Goal: Navigation & Orientation: Understand site structure

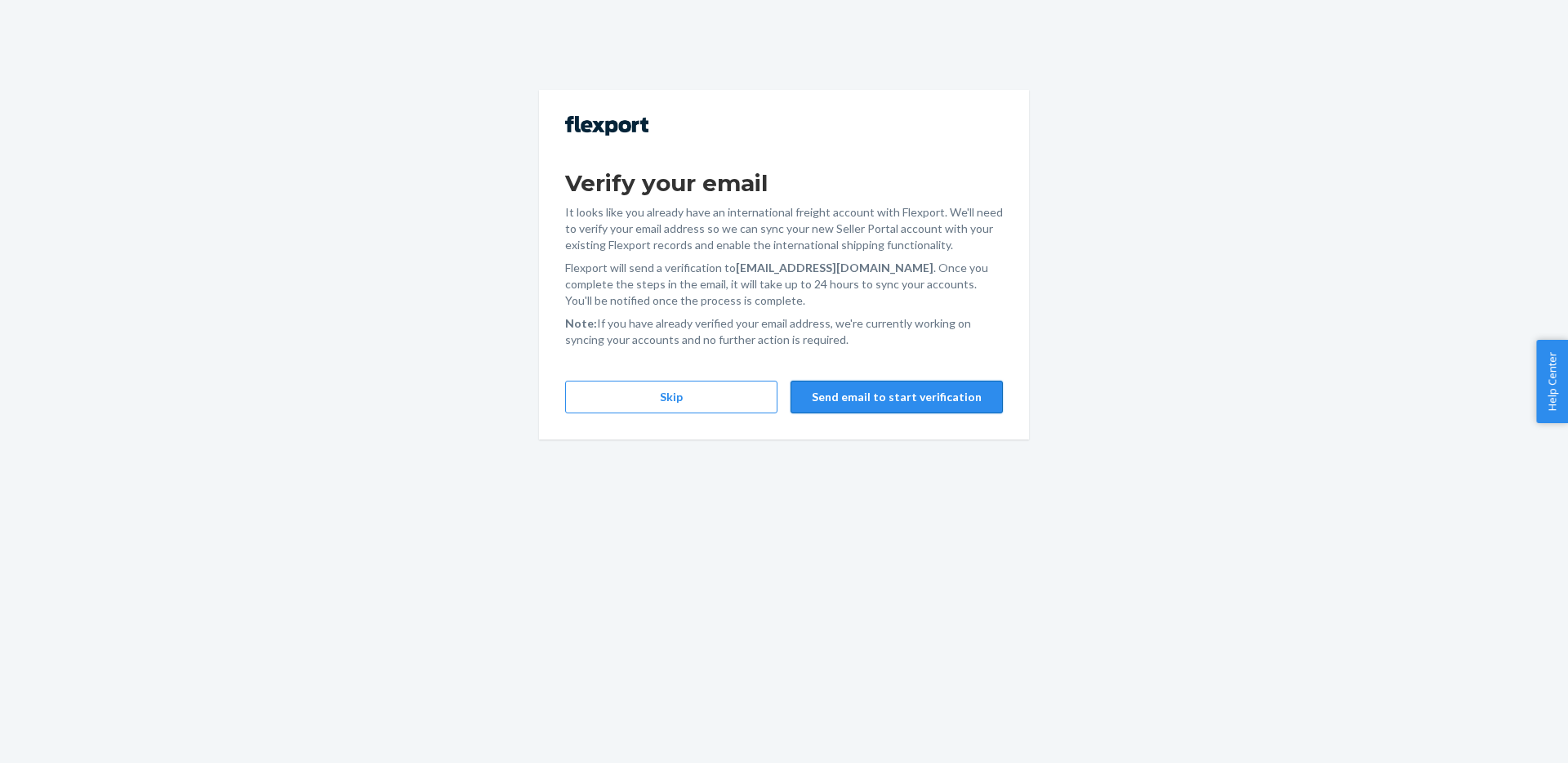
click at [875, 399] on button "Send email to start verification" at bounding box center [896, 397] width 212 height 33
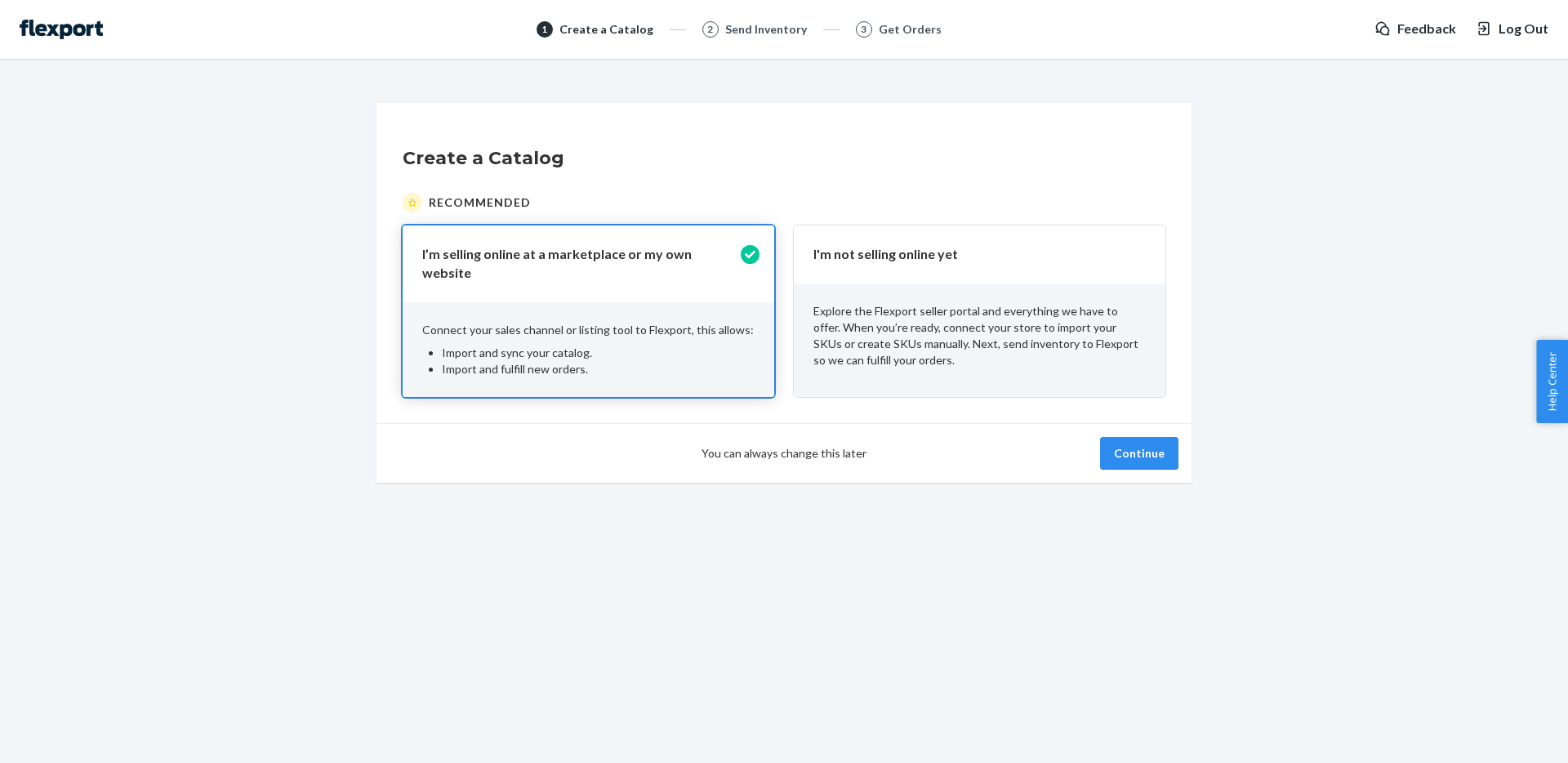
click at [1499, 32] on button "Log Out" at bounding box center [1512, 29] width 72 height 19
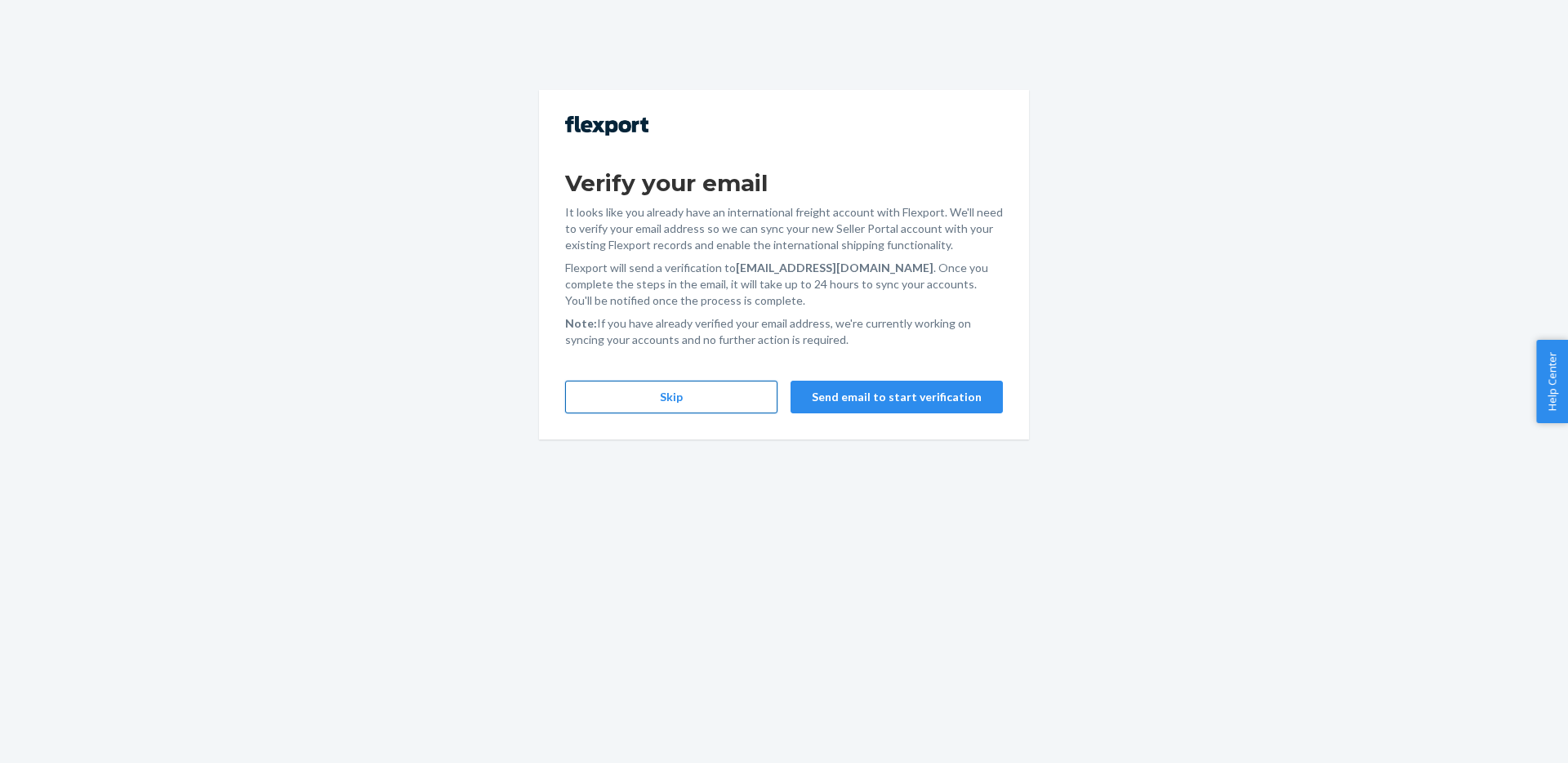
click at [695, 399] on button "Skip" at bounding box center [671, 397] width 212 height 33
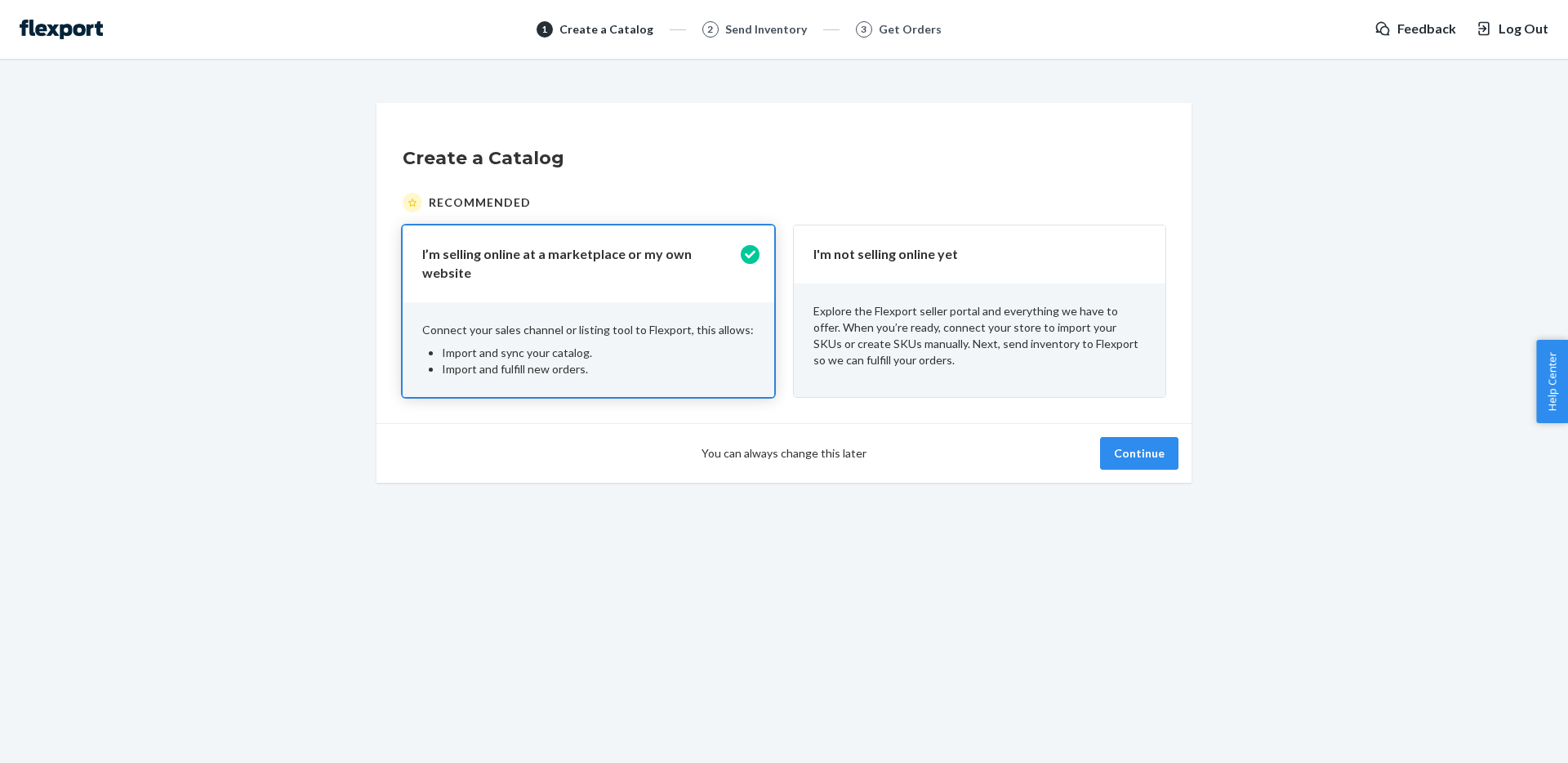
click at [1006, 299] on div "Explore the Flexport seller portal and everything we have to offer. When you’re…" at bounding box center [979, 336] width 371 height 105
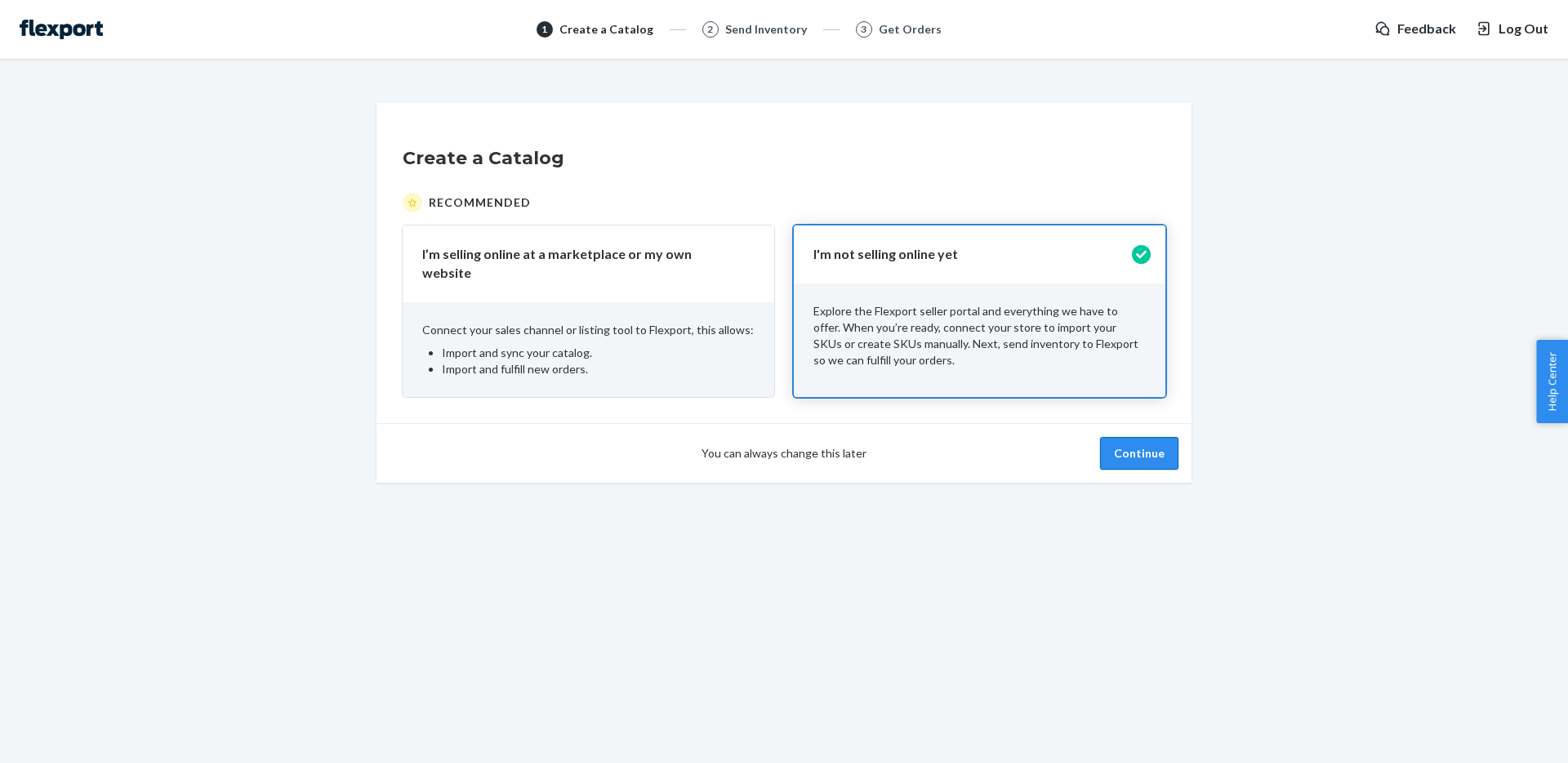
click at [1136, 440] on button "Continue" at bounding box center [1139, 453] width 79 height 33
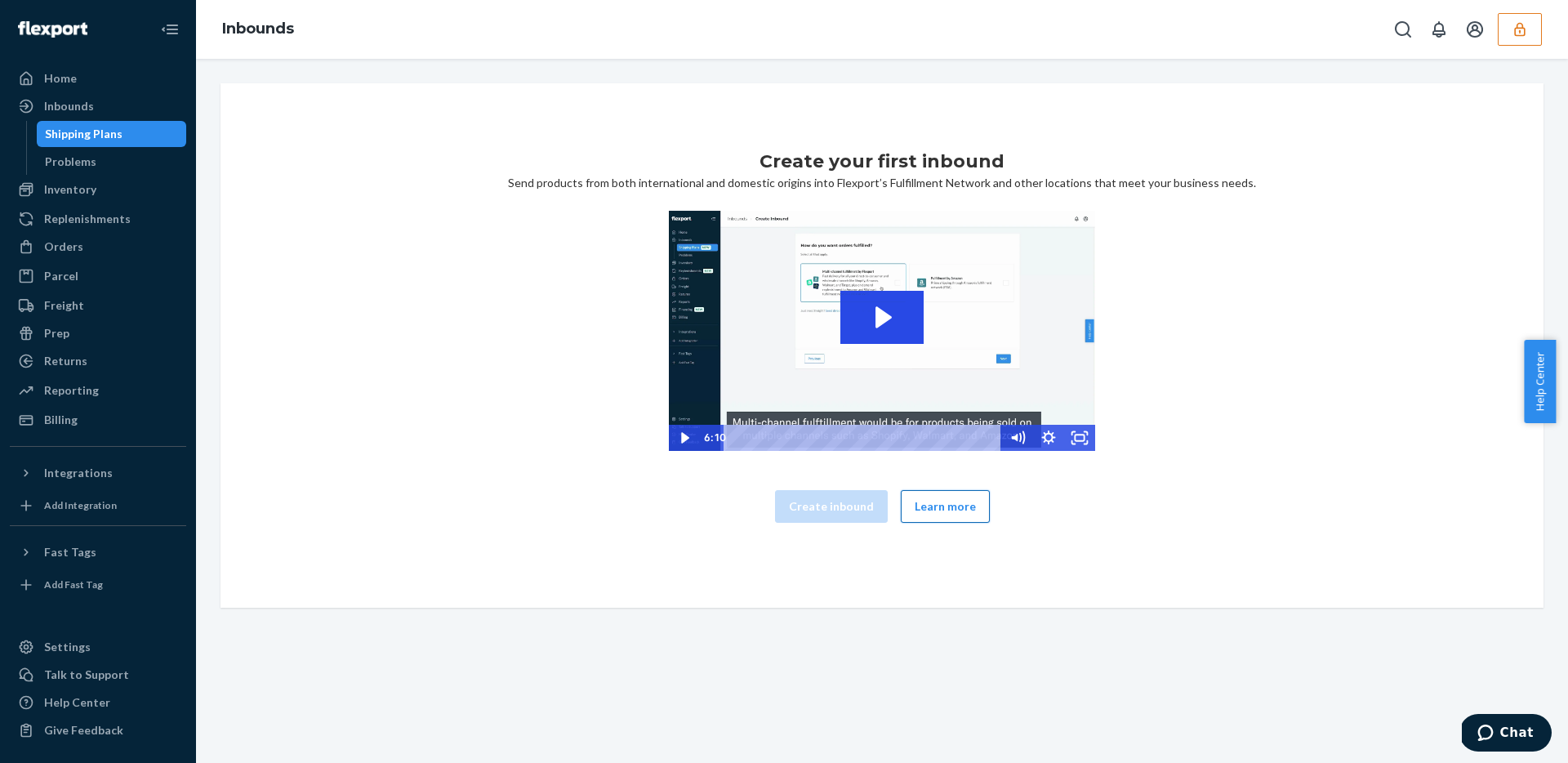
click at [938, 510] on button "Learn more" at bounding box center [945, 507] width 89 height 33
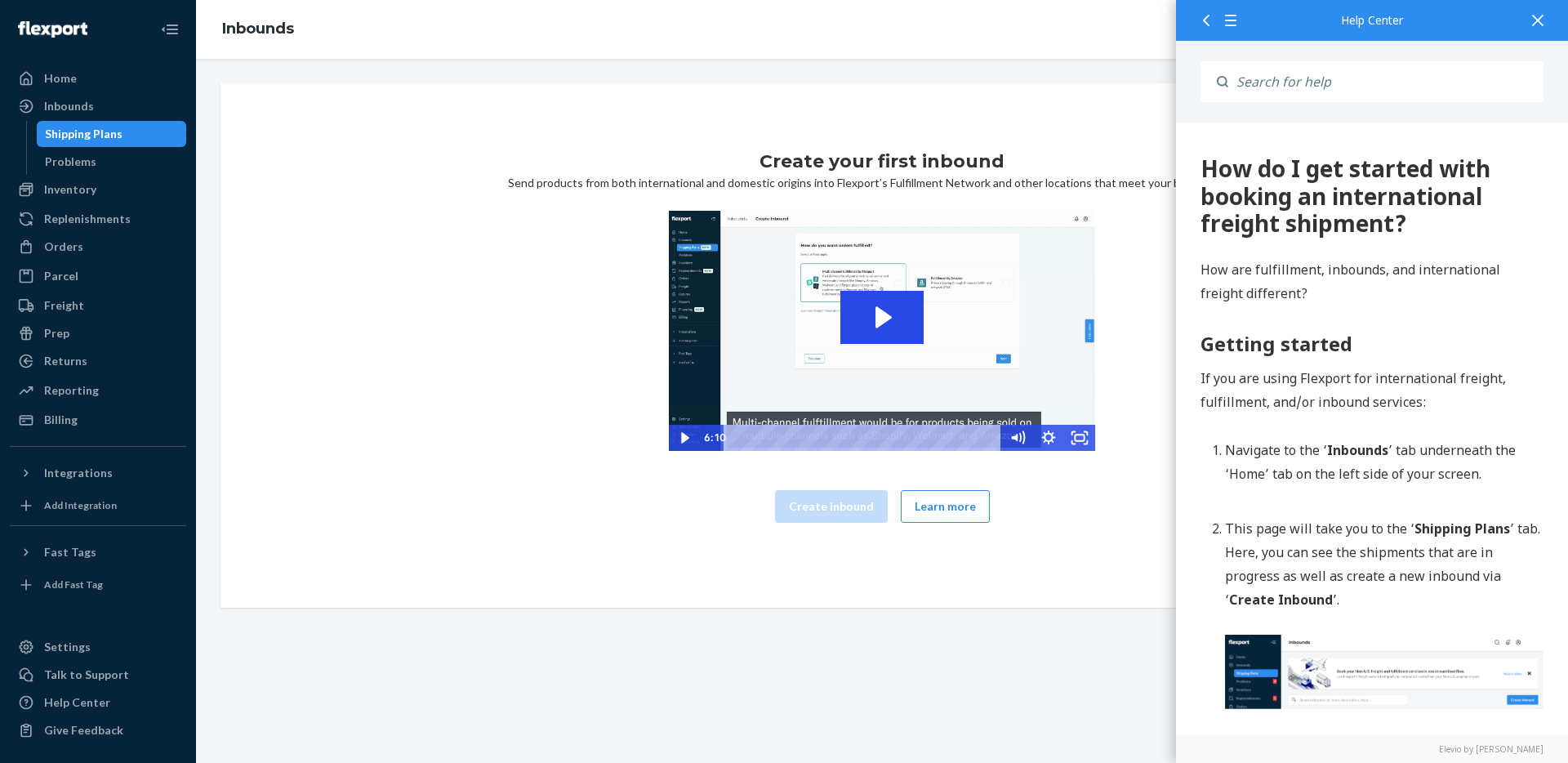
click at [1536, 19] on icon at bounding box center [1538, 20] width 12 height 12
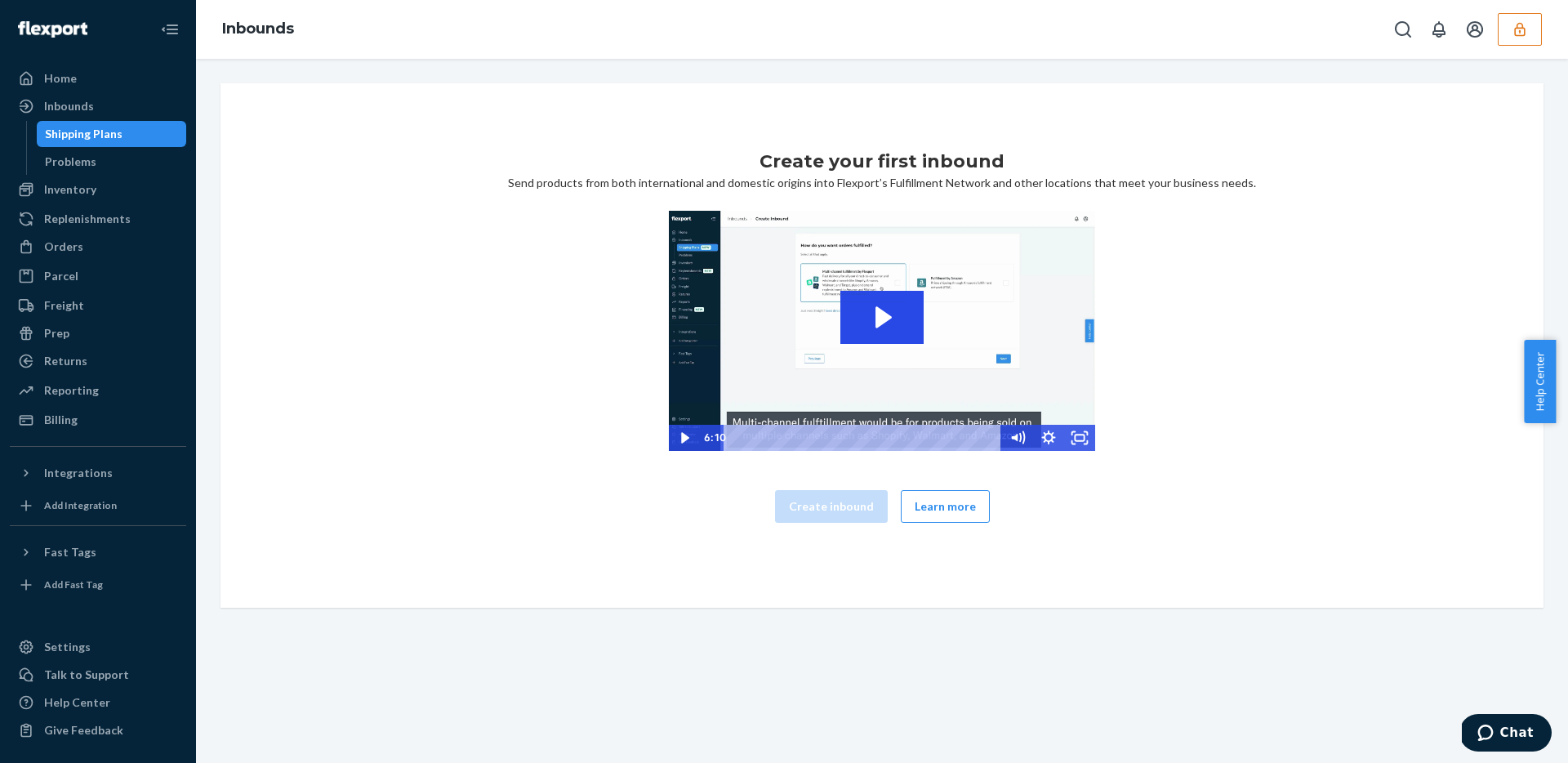
click at [1522, 30] on icon "button" at bounding box center [1520, 30] width 16 height 16
